Goal: Task Accomplishment & Management: Use online tool/utility

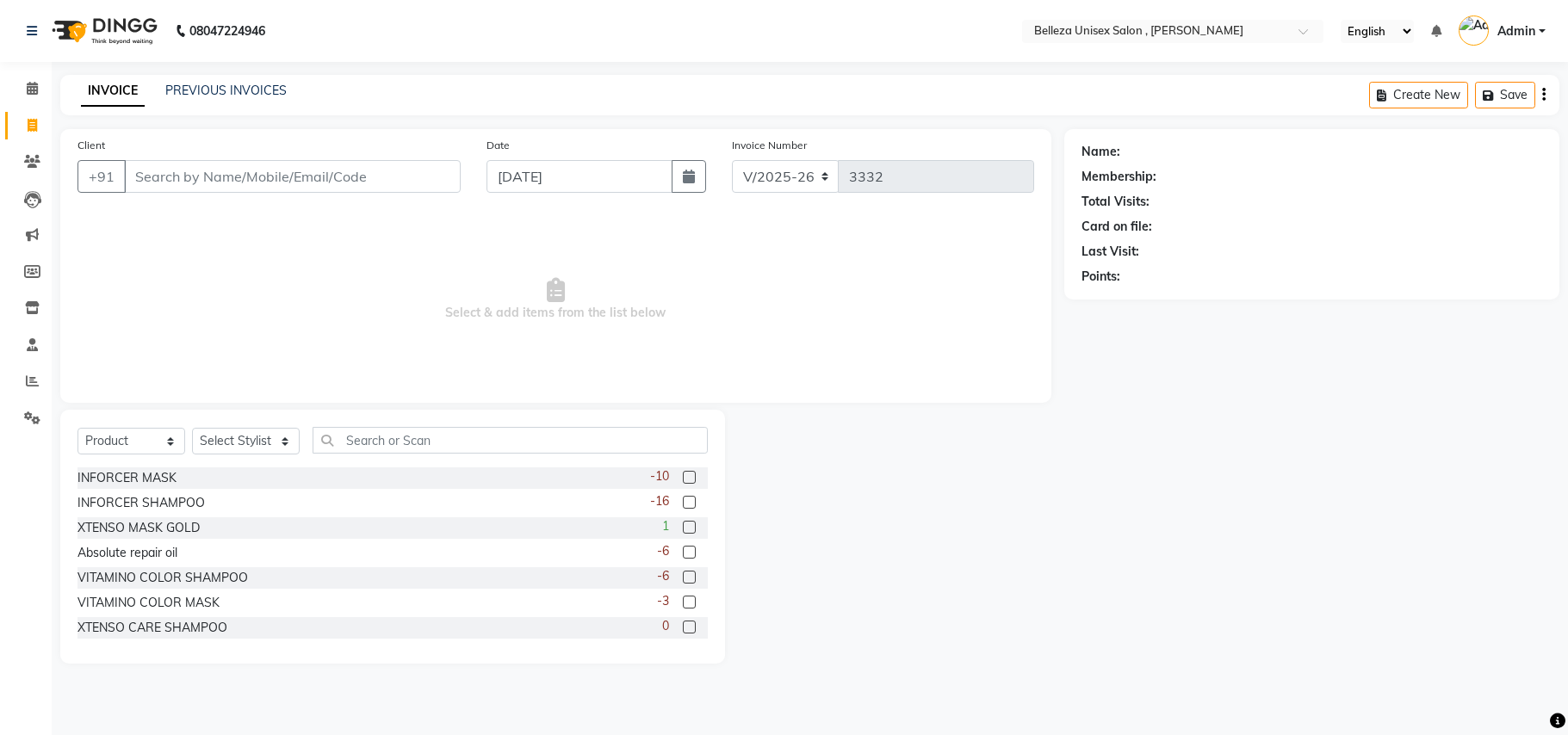
select select "4047"
select select "product"
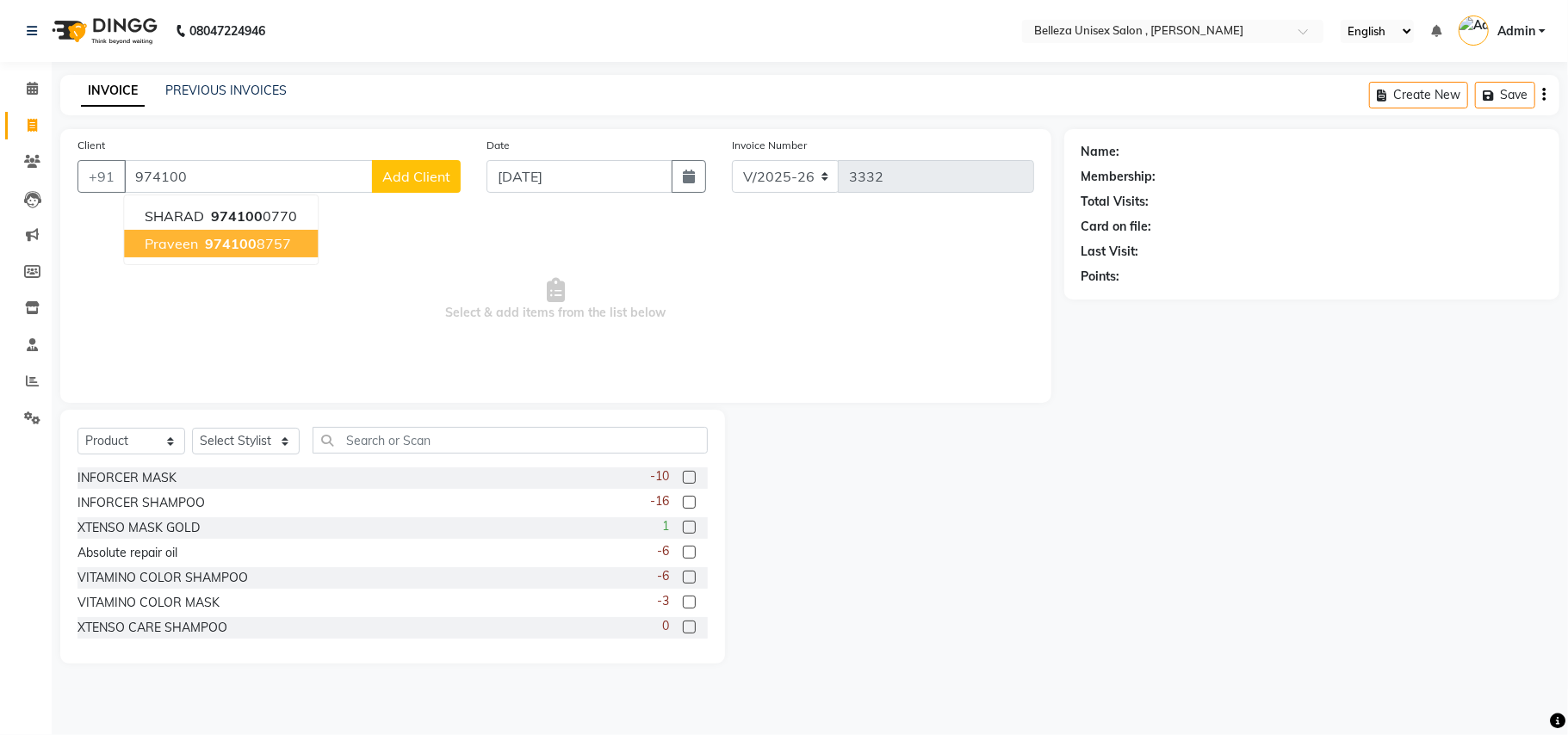
click at [204, 245] on ngb-highlight "974100 8757" at bounding box center [246, 243] width 90 height 17
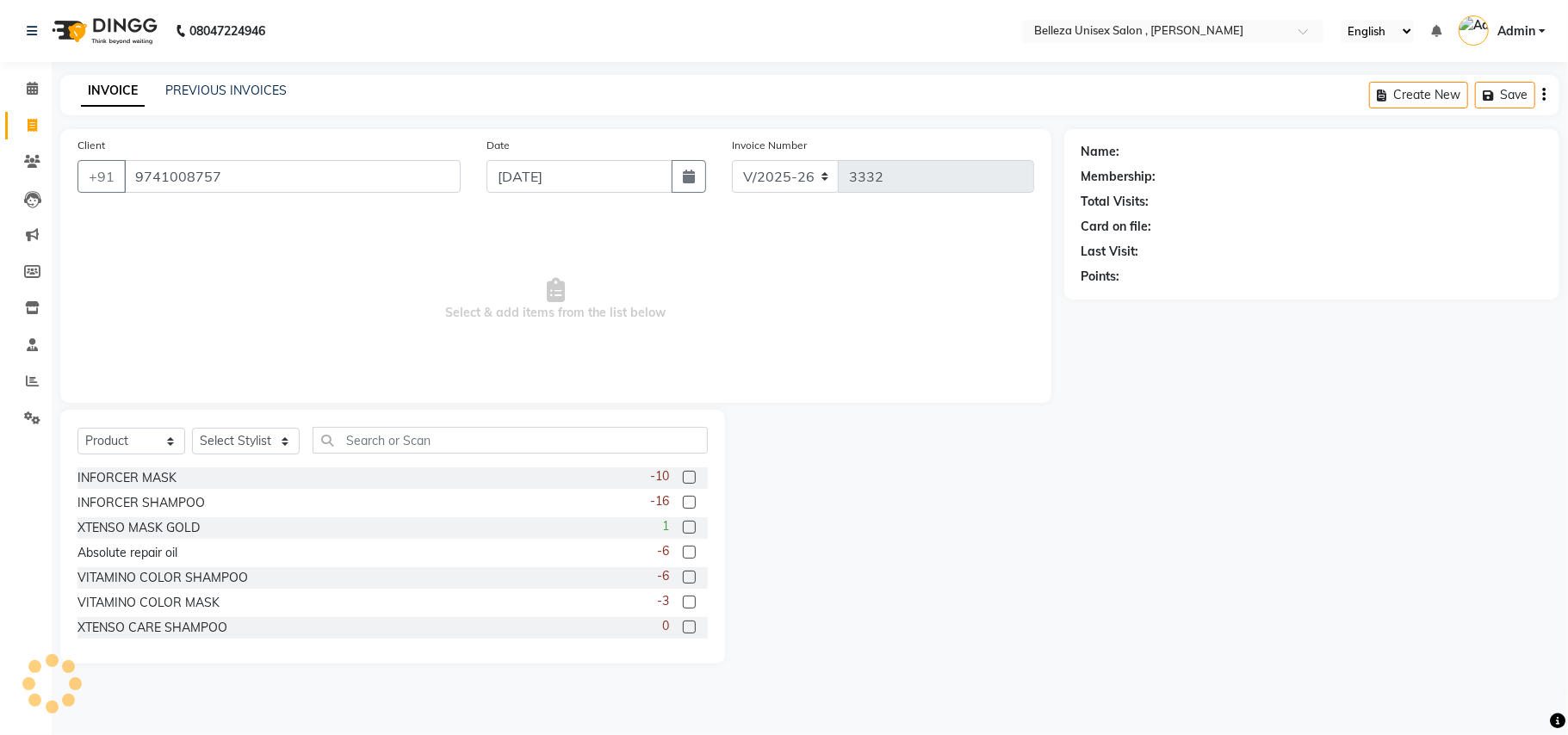
type input "9741008757"
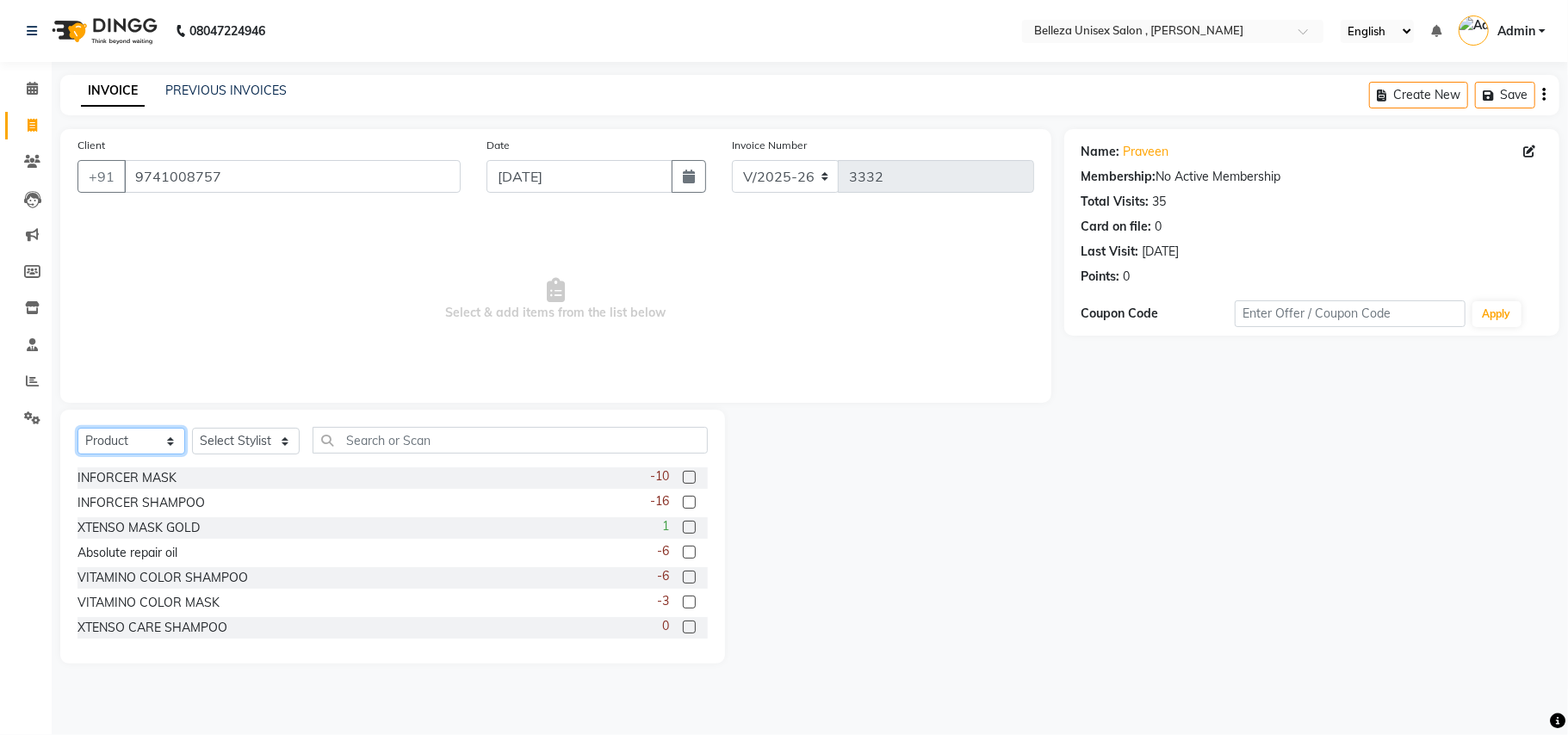
click at [164, 442] on select "Select Service Product Membership Package Voucher Prepaid Gift Card" at bounding box center [130, 441] width 108 height 27
select select "service"
click at [77, 428] on select "Select Service Product Membership Package Voucher Prepaid Gift Card" at bounding box center [130, 441] width 108 height 27
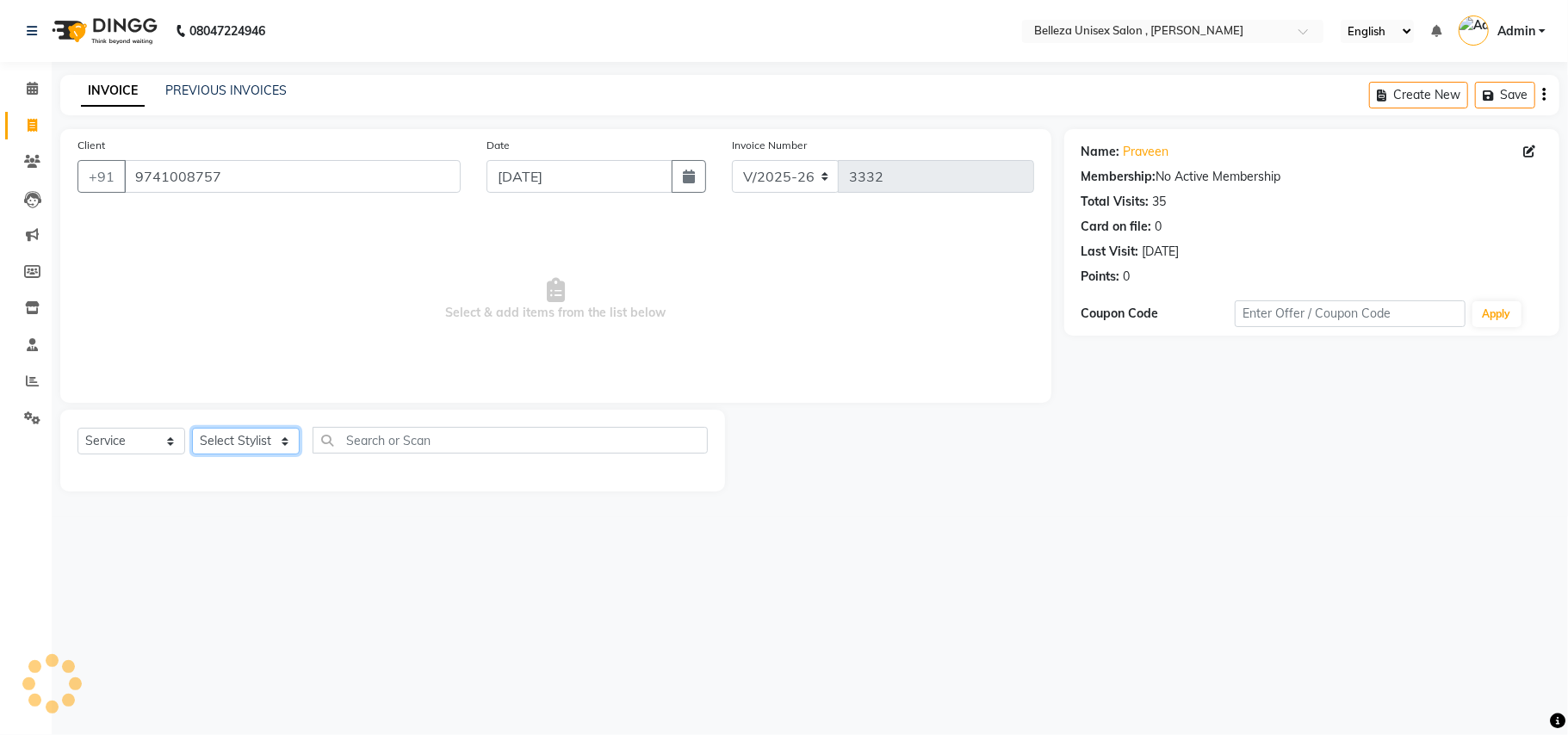
click at [234, 442] on select "Select Stylist [PERSON_NAME] Barsa Boss [PERSON_NAME] [PERSON_NAME] [PERSON_NAM…" at bounding box center [245, 441] width 108 height 27
select select "52542"
click at [192, 428] on select "Select Stylist [PERSON_NAME] Barsa Boss [PERSON_NAME] [PERSON_NAME] [PERSON_NAM…" at bounding box center [245, 441] width 108 height 27
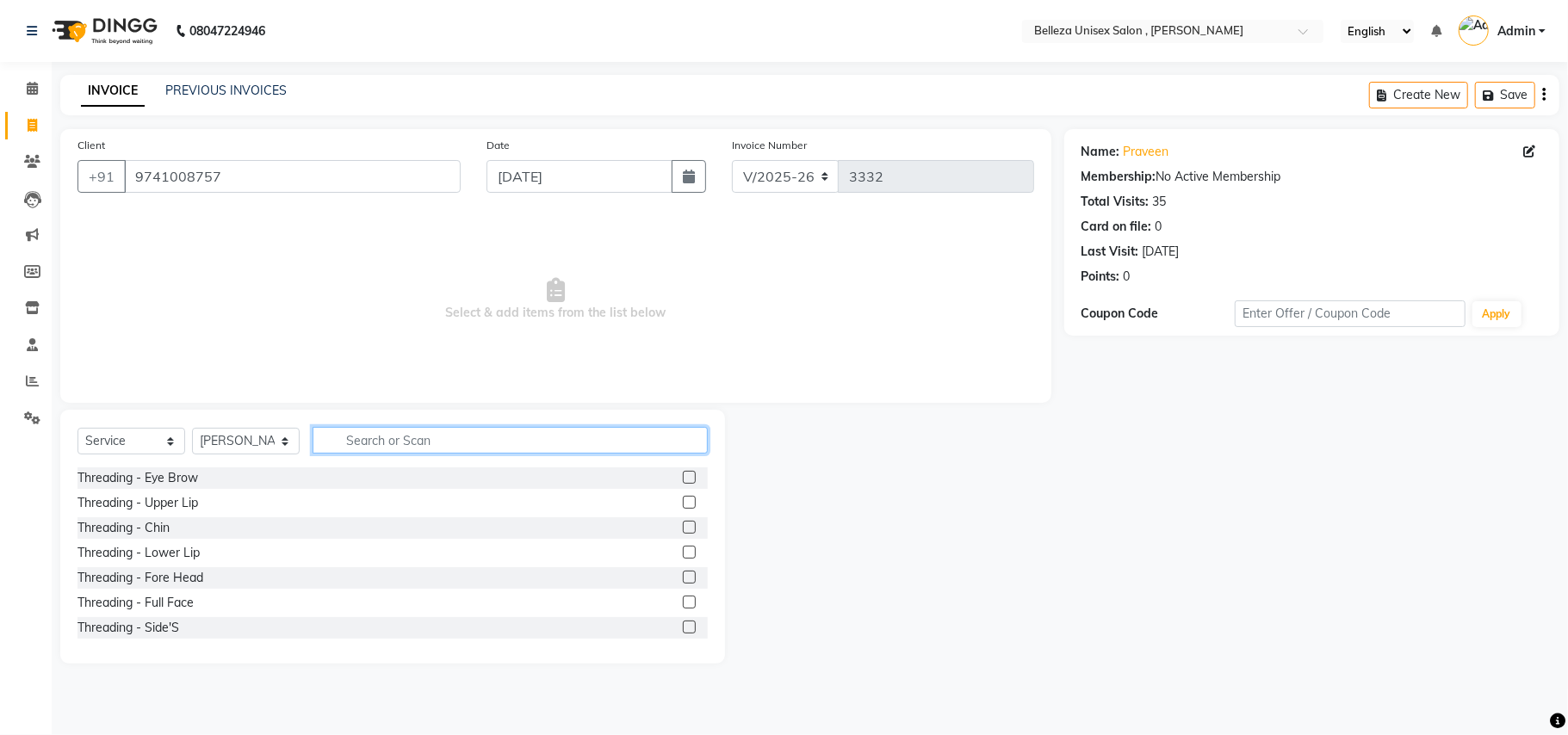
click at [393, 445] on input "text" at bounding box center [510, 440] width 395 height 27
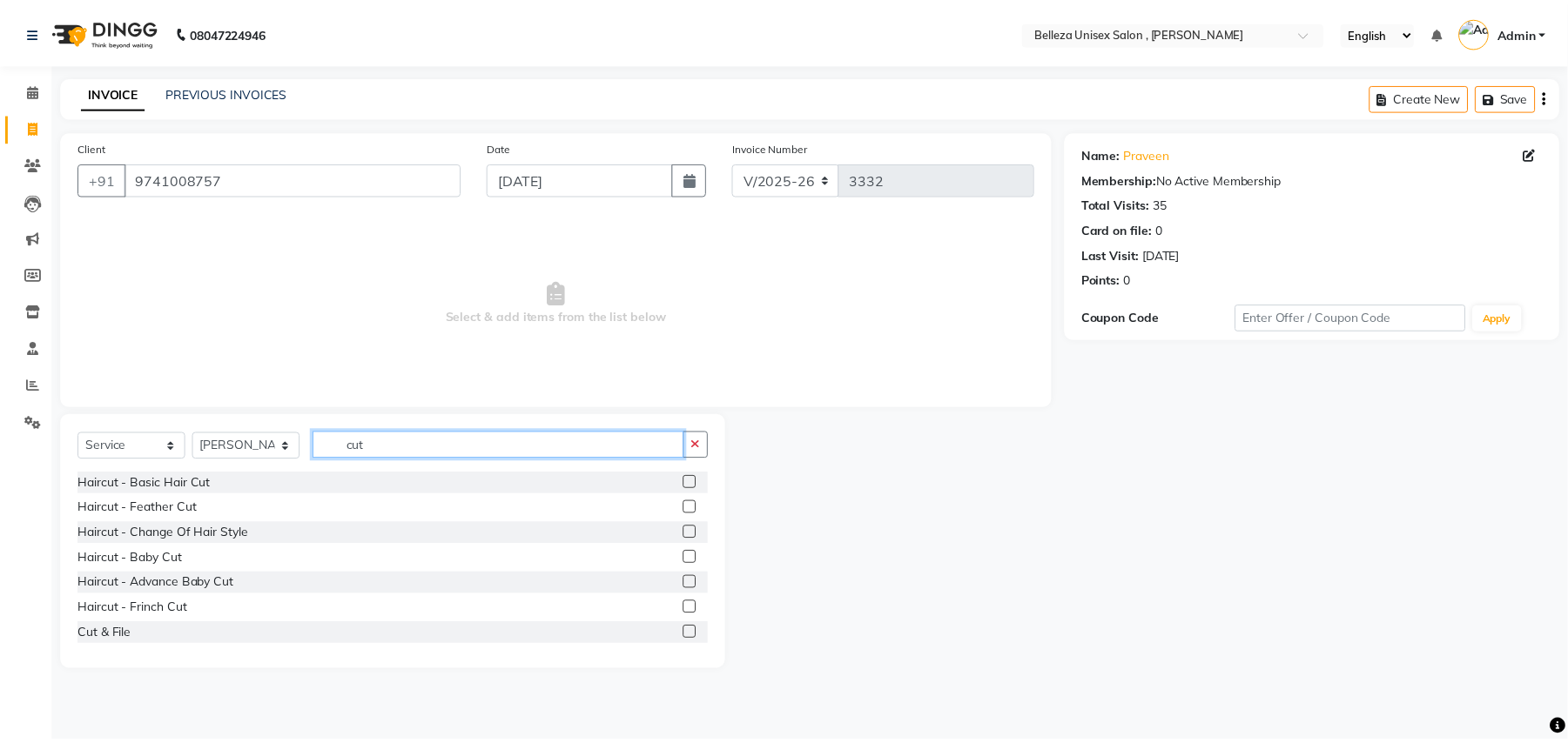
scroll to position [116, 0]
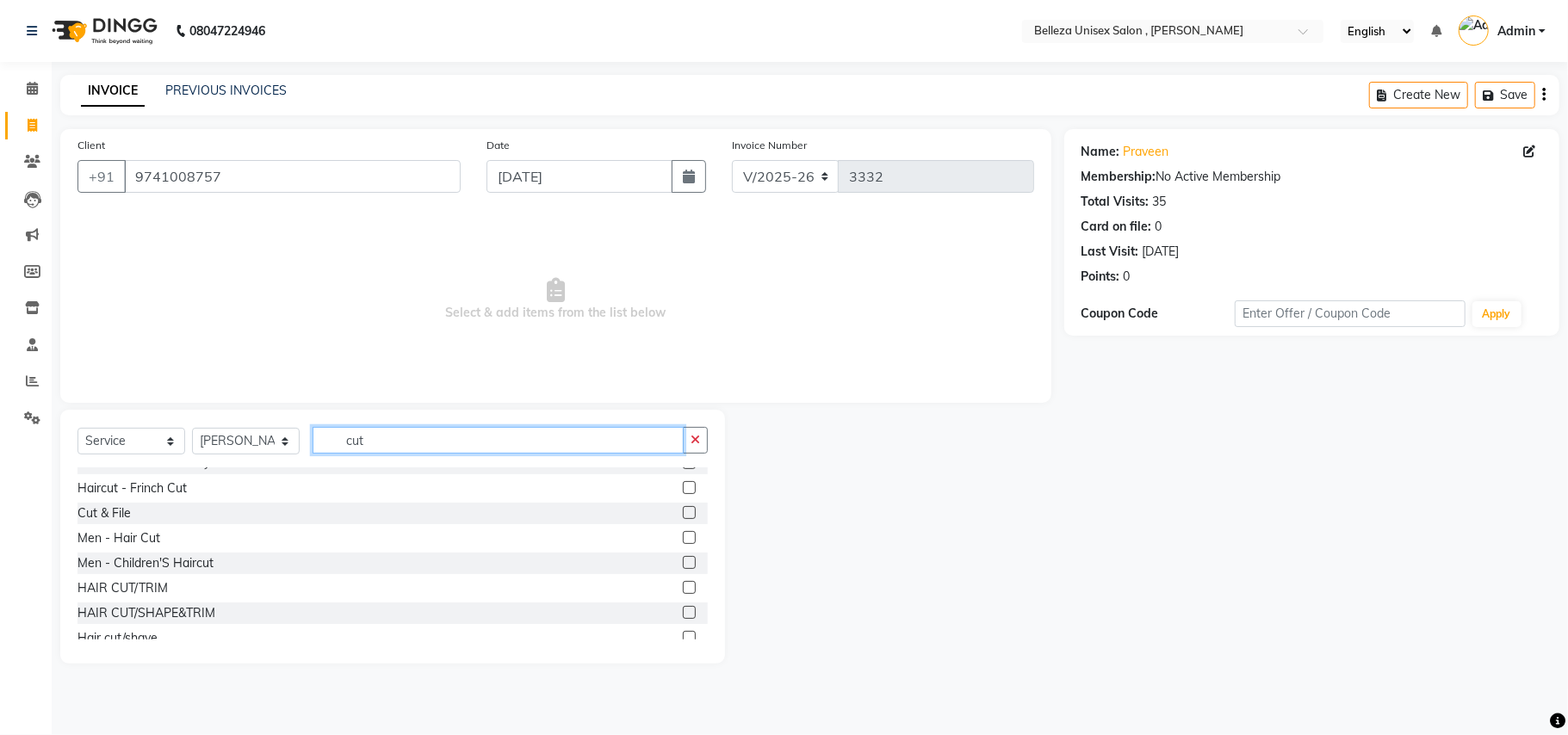
type input "cut"
click at [683, 587] on label at bounding box center [689, 587] width 13 height 13
click at [683, 587] on input "checkbox" at bounding box center [688, 588] width 11 height 11
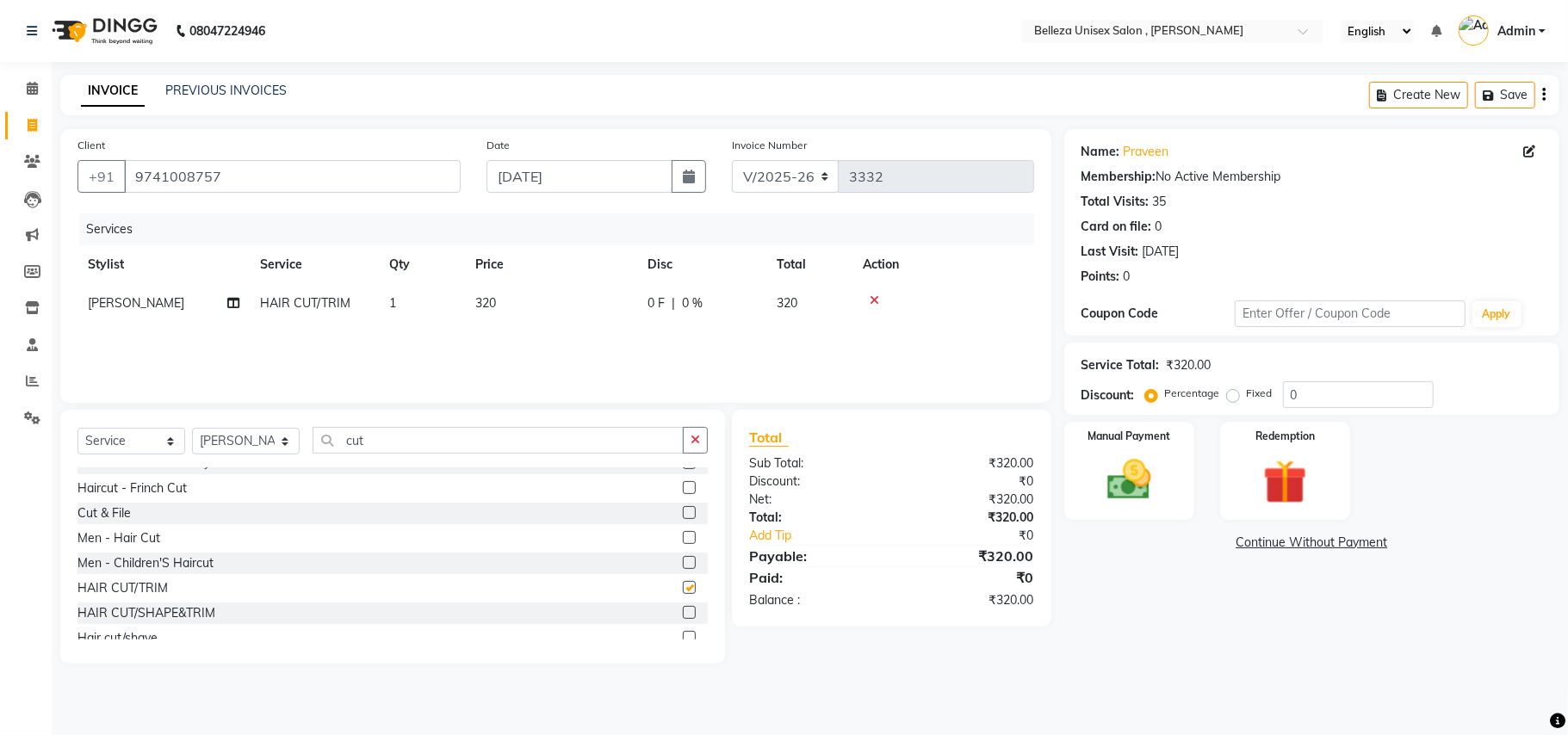
checkbox input "false"
click at [1130, 477] on img at bounding box center [1129, 480] width 75 height 53
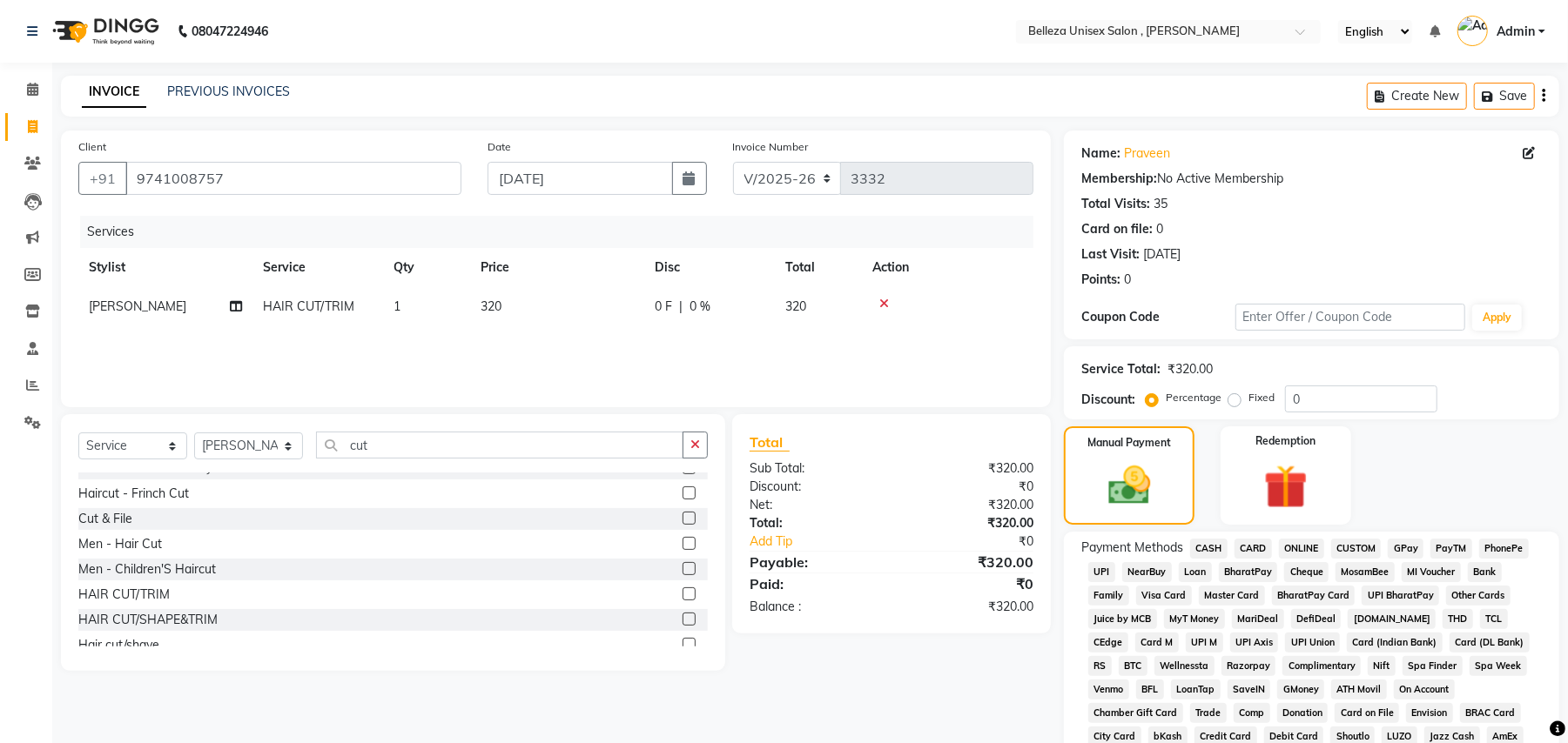
click at [1090, 565] on span "UPI" at bounding box center [1101, 572] width 27 height 20
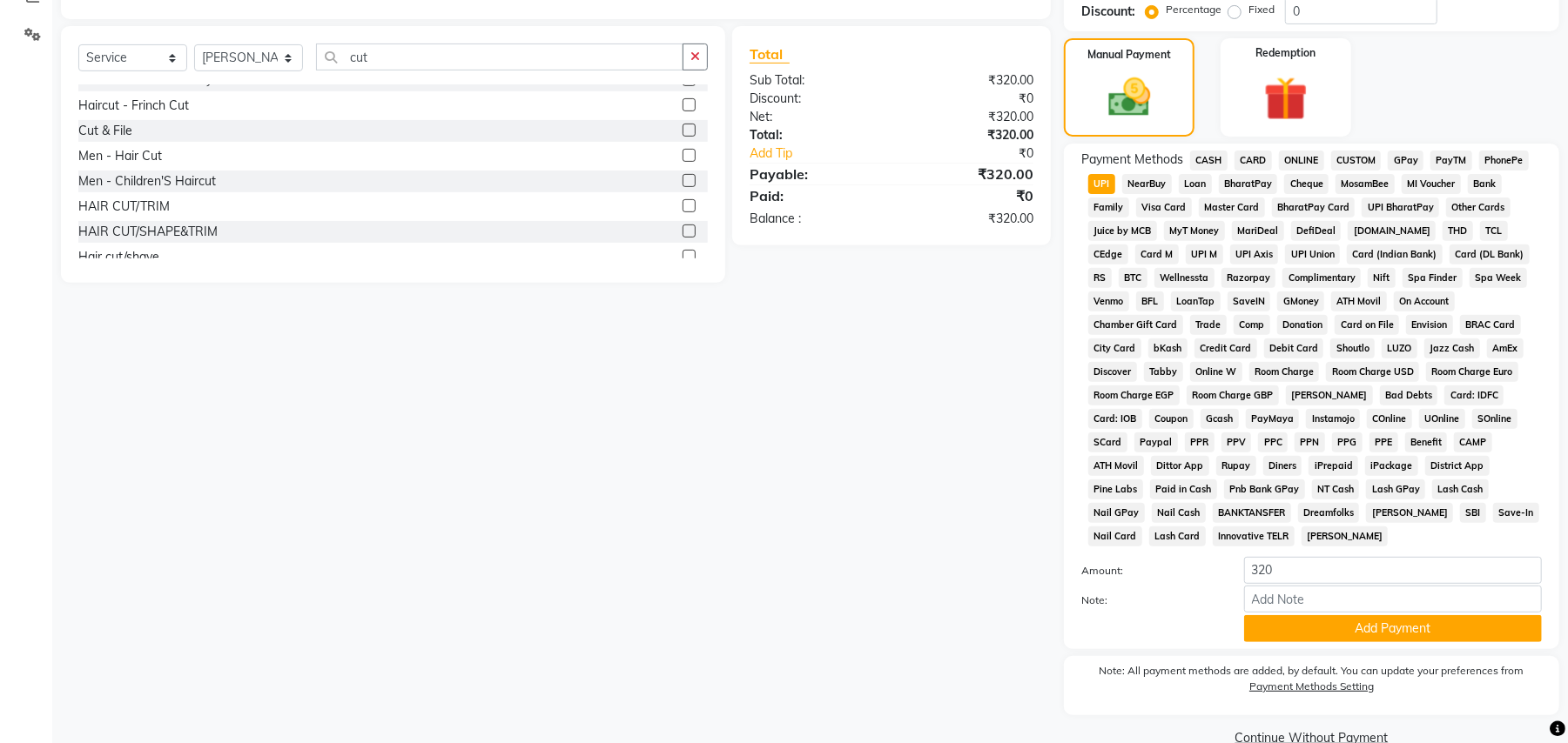
scroll to position [402, 0]
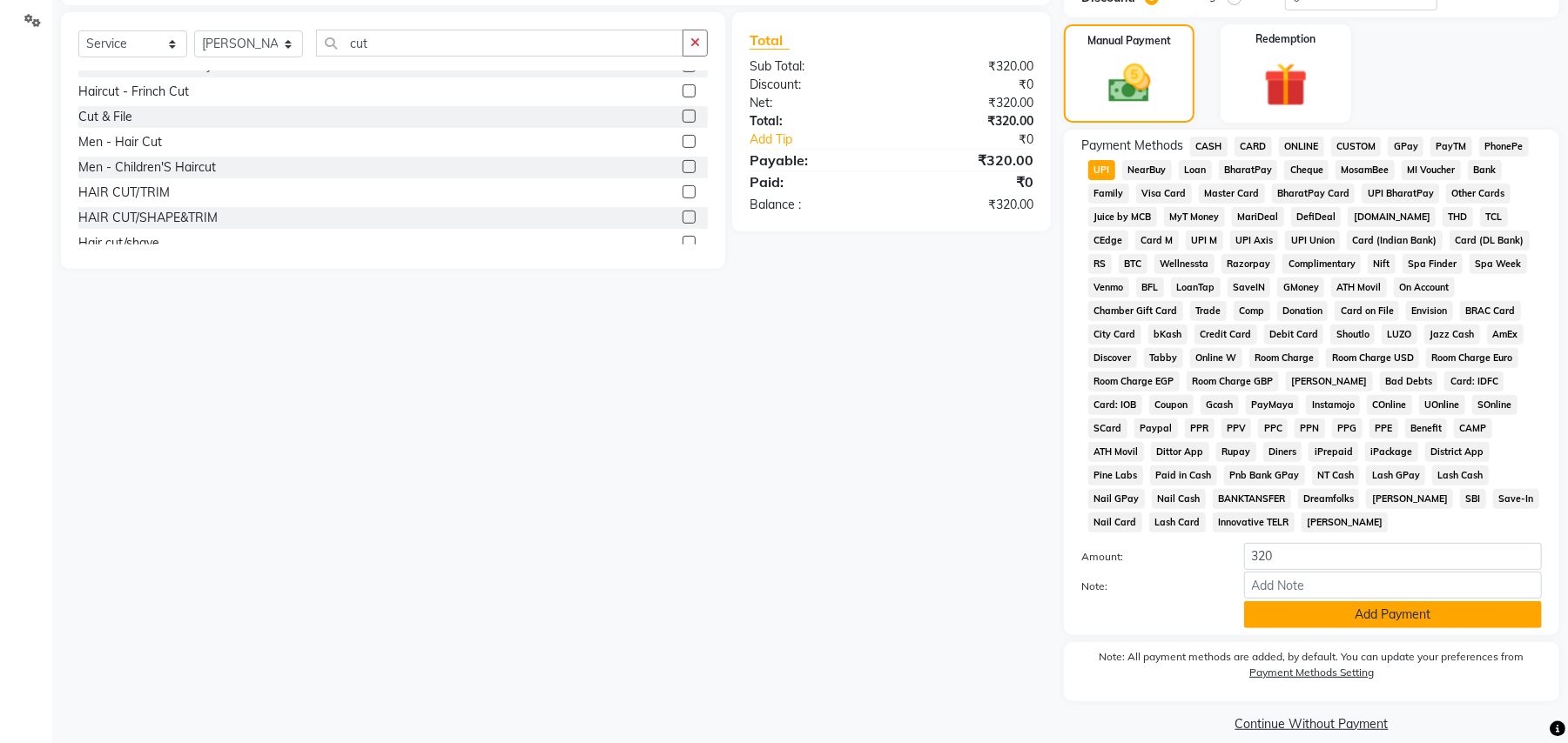
click at [1314, 601] on button "Add Payment" at bounding box center [1392, 614] width 298 height 27
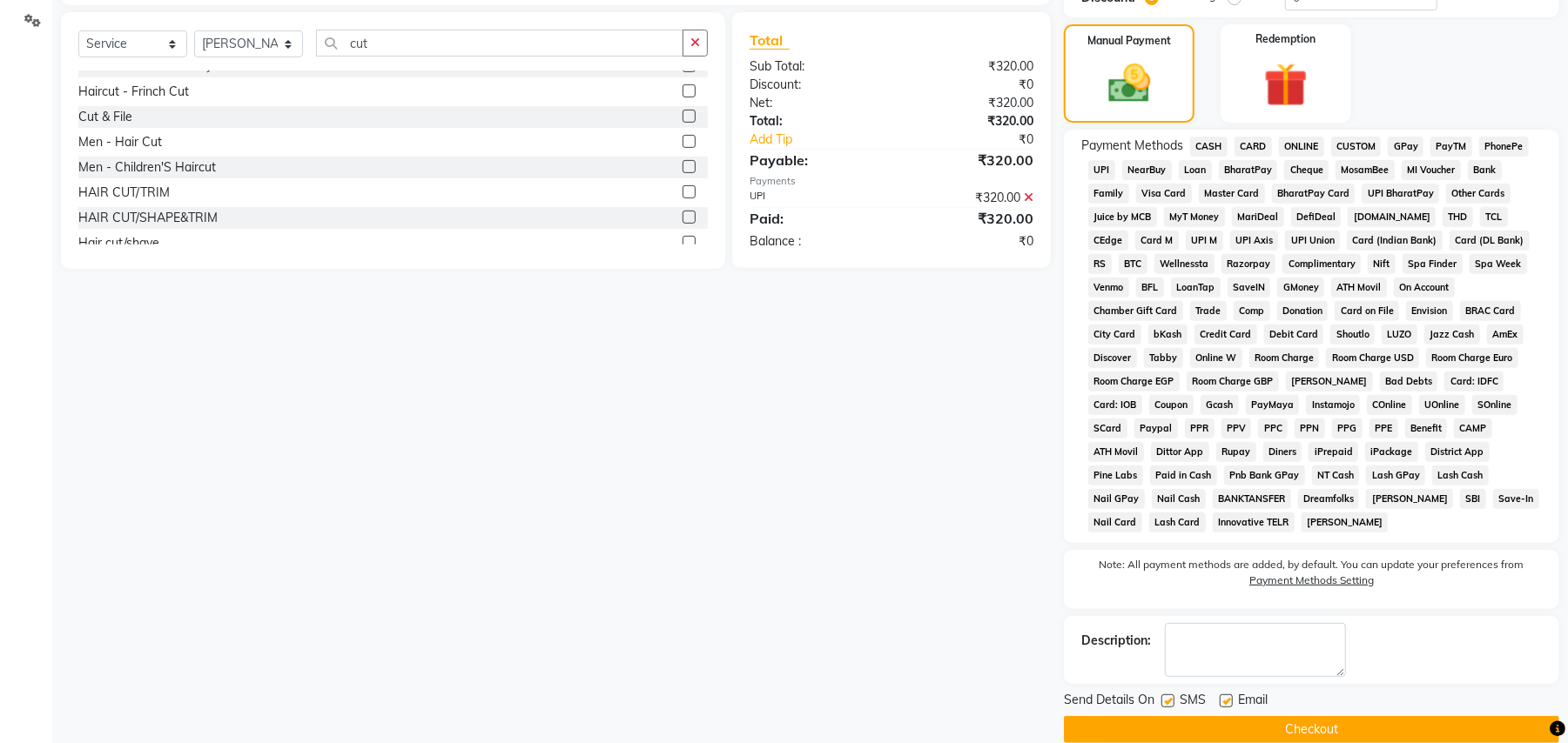
click at [1097, 716] on button "Checkout" at bounding box center [1311, 729] width 495 height 27
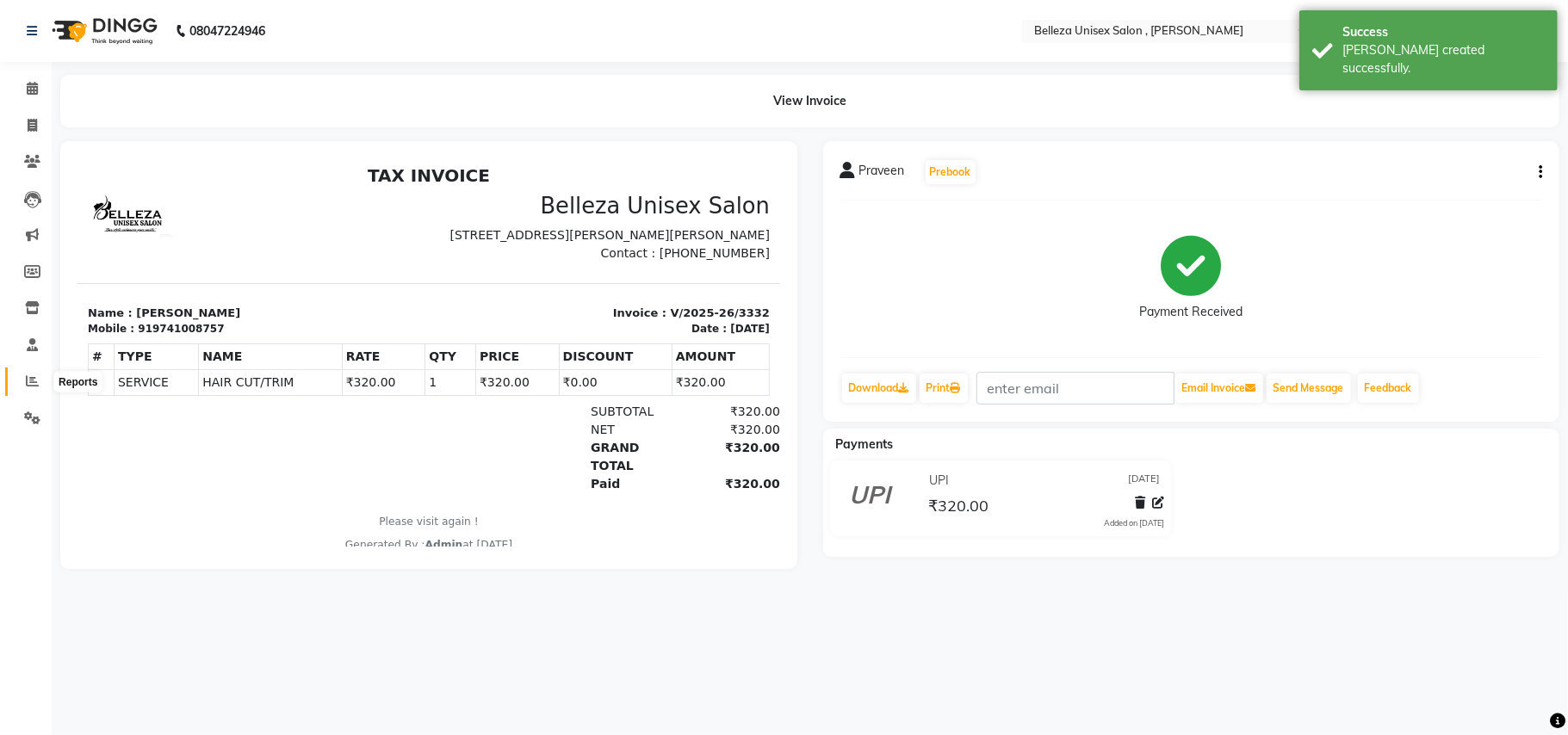
click at [44, 383] on span at bounding box center [32, 382] width 31 height 20
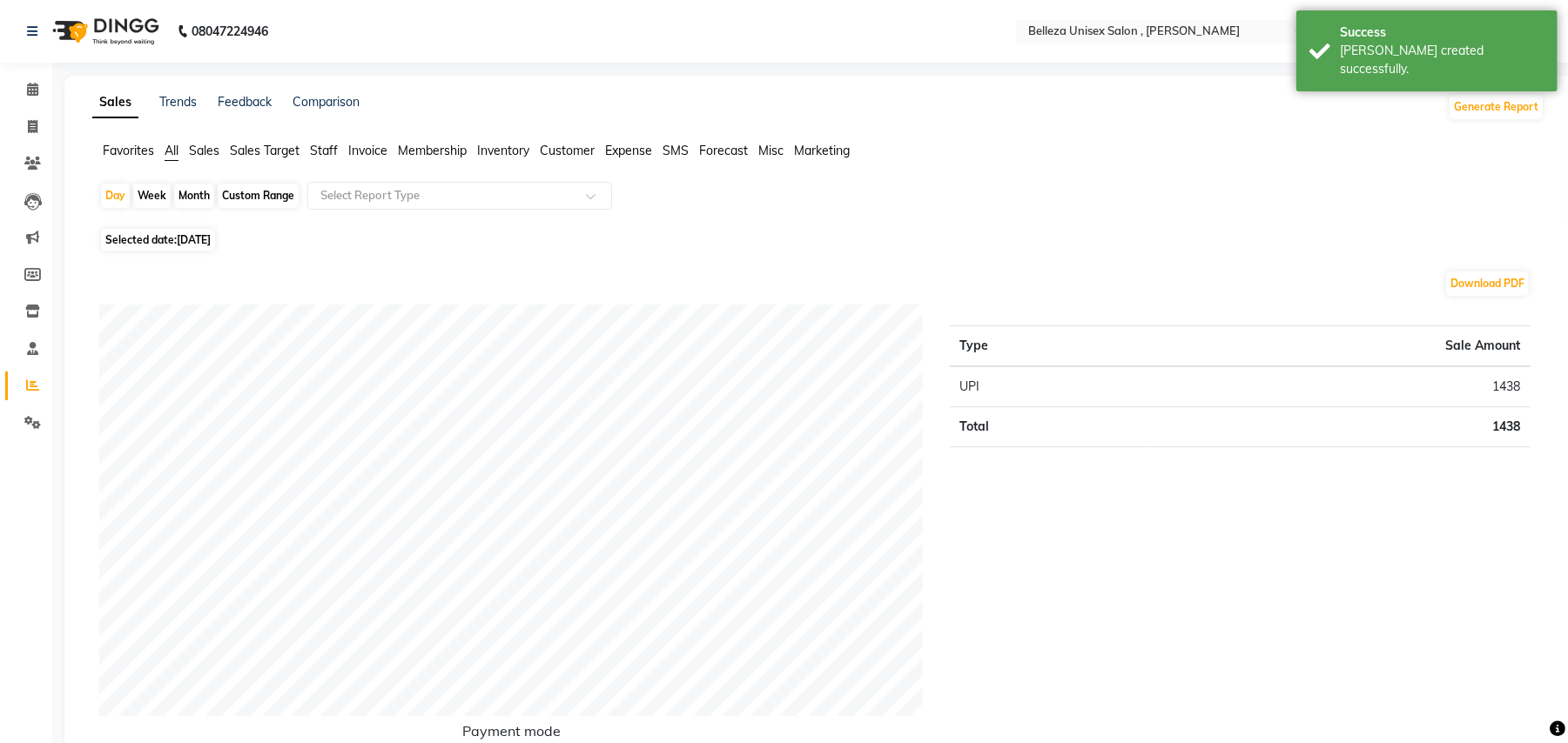
click at [28, 379] on icon at bounding box center [32, 384] width 13 height 13
click at [29, 124] on icon at bounding box center [33, 126] width 10 height 13
select select "service"
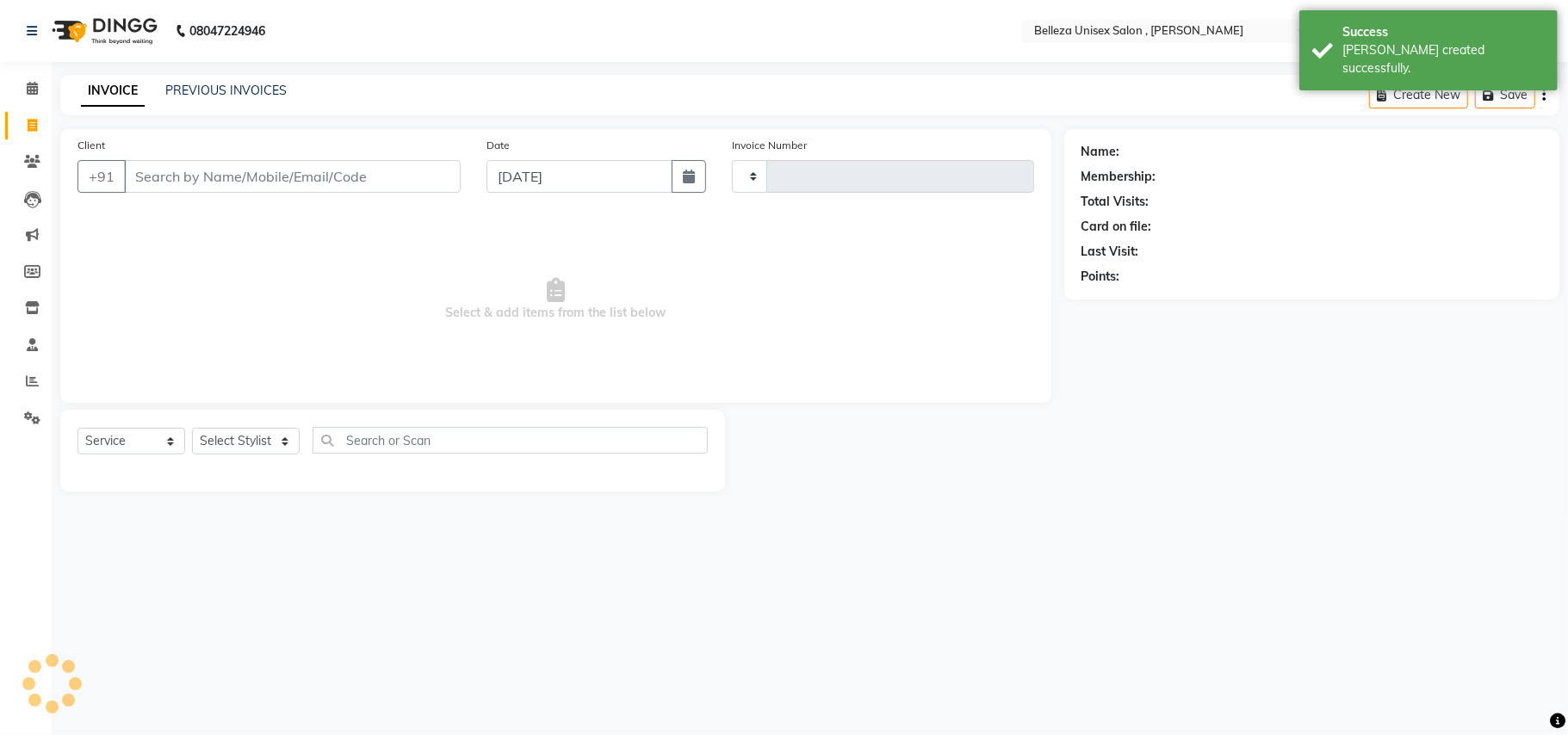
type input "3333"
select select "4047"
click at [273, 177] on input "Client" at bounding box center [292, 176] width 337 height 33
select select "product"
